Goal: Transaction & Acquisition: Obtain resource

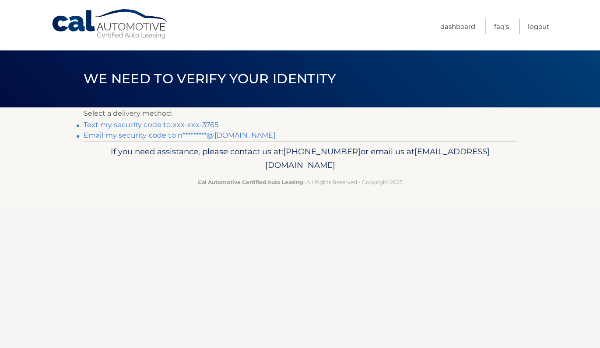
click at [150, 126] on link "Text my security code to xxx-xxx-3765" at bounding box center [151, 124] width 135 height 8
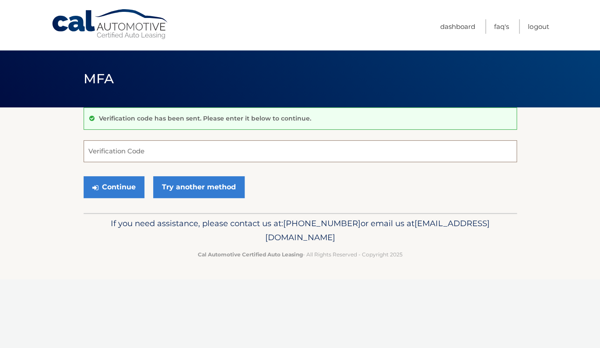
click at [184, 145] on input "Verification Code" at bounding box center [301, 151] width 434 height 22
type input "252570"
click at [120, 187] on button "Continue" at bounding box center [114, 187] width 61 height 22
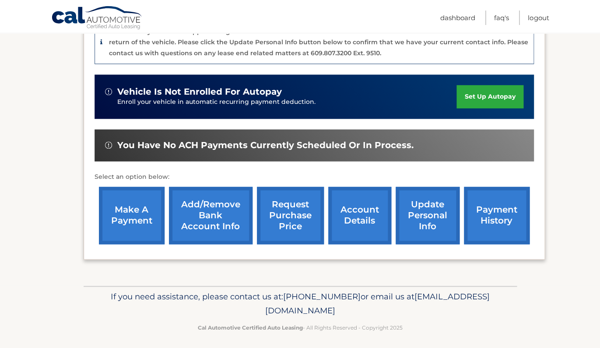
scroll to position [245, 0]
click at [295, 215] on link "request purchase price" at bounding box center [290, 215] width 67 height 57
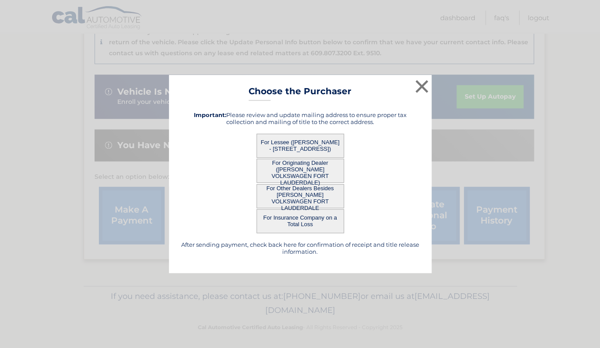
click at [296, 139] on button "For Lessee ([PERSON_NAME] - [STREET_ADDRESS])" at bounding box center [301, 146] width 88 height 24
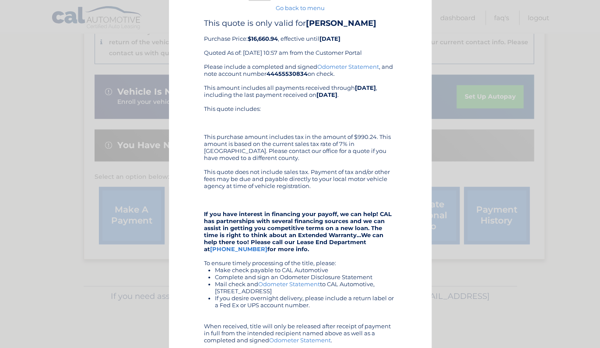
scroll to position [18, 0]
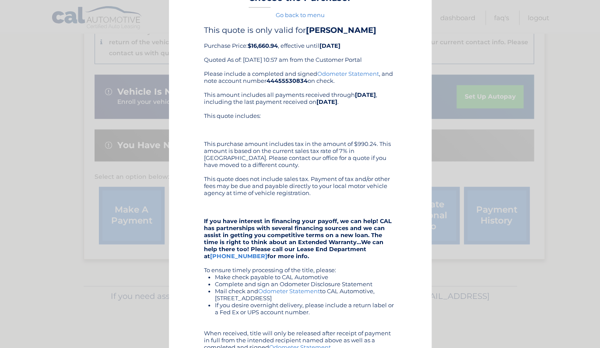
click at [134, 47] on div "× Choose the Purchaser Go back to menu After sending payment, check back here f…" at bounding box center [300, 222] width 593 height 480
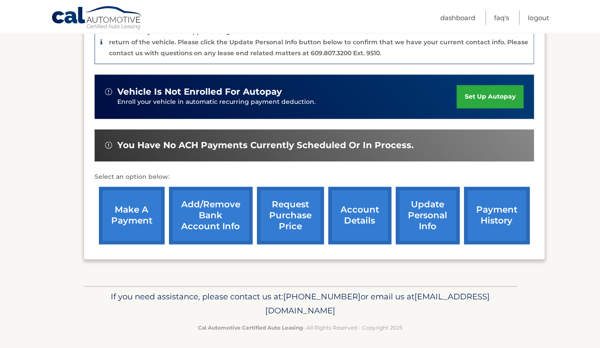
scroll to position [245, 0]
click at [360, 214] on link "account details" at bounding box center [359, 215] width 63 height 57
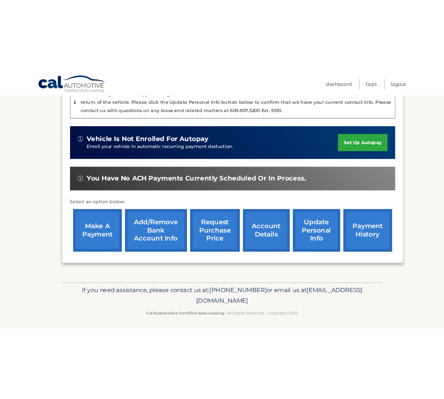
scroll to position [194, 0]
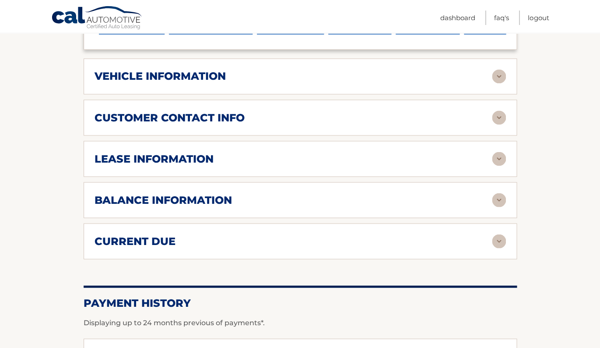
scroll to position [412, 0]
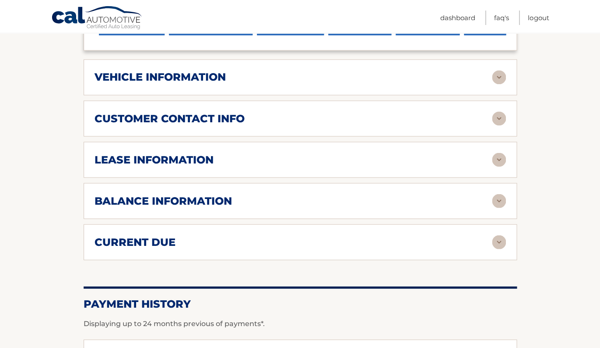
click at [180, 157] on h2 "lease information" at bounding box center [154, 159] width 119 height 13
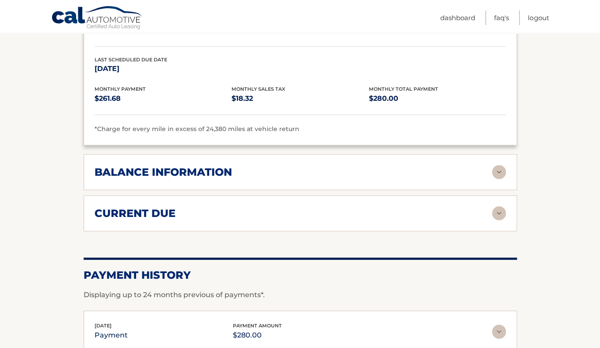
scroll to position [605, 0]
click at [216, 167] on h2 "balance information" at bounding box center [164, 171] width 138 height 13
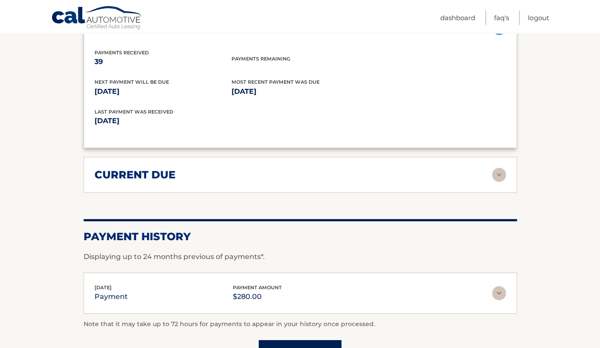
scroll to position [749, 0]
click at [230, 178] on div "current due Late Charges $0.00 Miscelleneous Charges* $0.00 Sales Tax $0.00 pay…" at bounding box center [301, 174] width 434 height 36
click at [245, 174] on div "current due" at bounding box center [301, 174] width 412 height 14
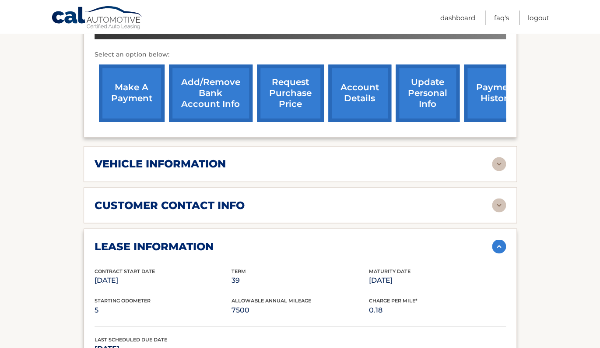
scroll to position [324, 0]
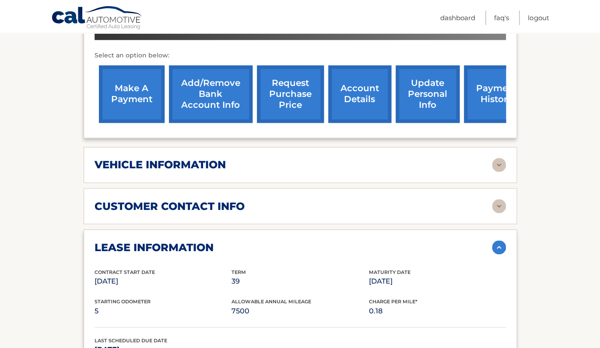
click at [291, 96] on link "request purchase price" at bounding box center [290, 93] width 67 height 57
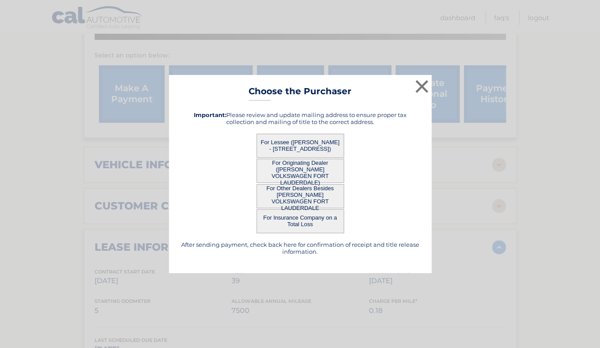
click at [276, 137] on button "For Lessee (NIZAMUDDEEN AMEERALLY - 811 S Hollybrook Dr, Apt 209, Pembroke Pine…" at bounding box center [301, 146] width 88 height 24
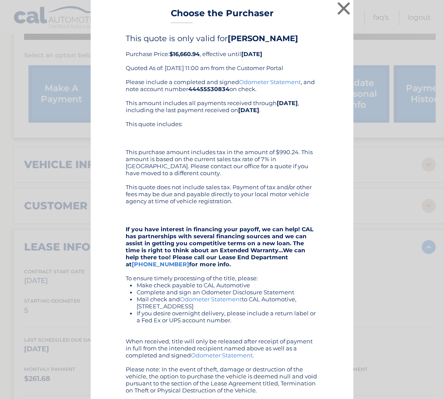
scroll to position [0, 0]
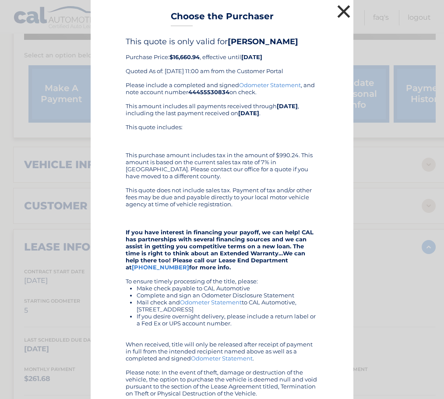
click at [342, 10] on button "×" at bounding box center [344, 12] width 18 height 18
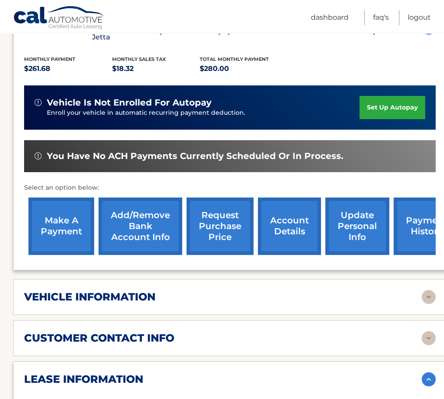
scroll to position [191, 0]
